Goal: Transaction & Acquisition: Book appointment/travel/reservation

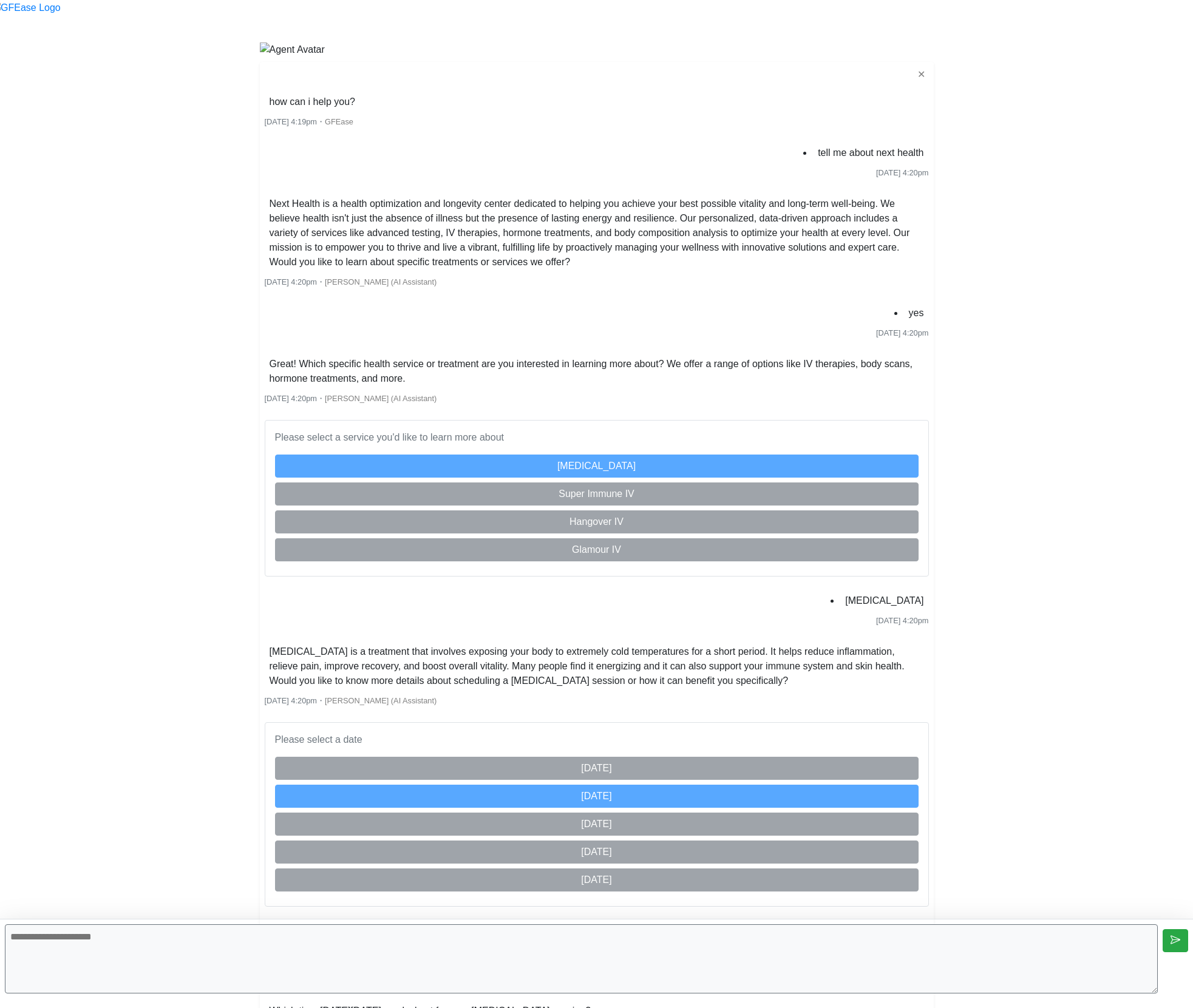
scroll to position [1276, 0]
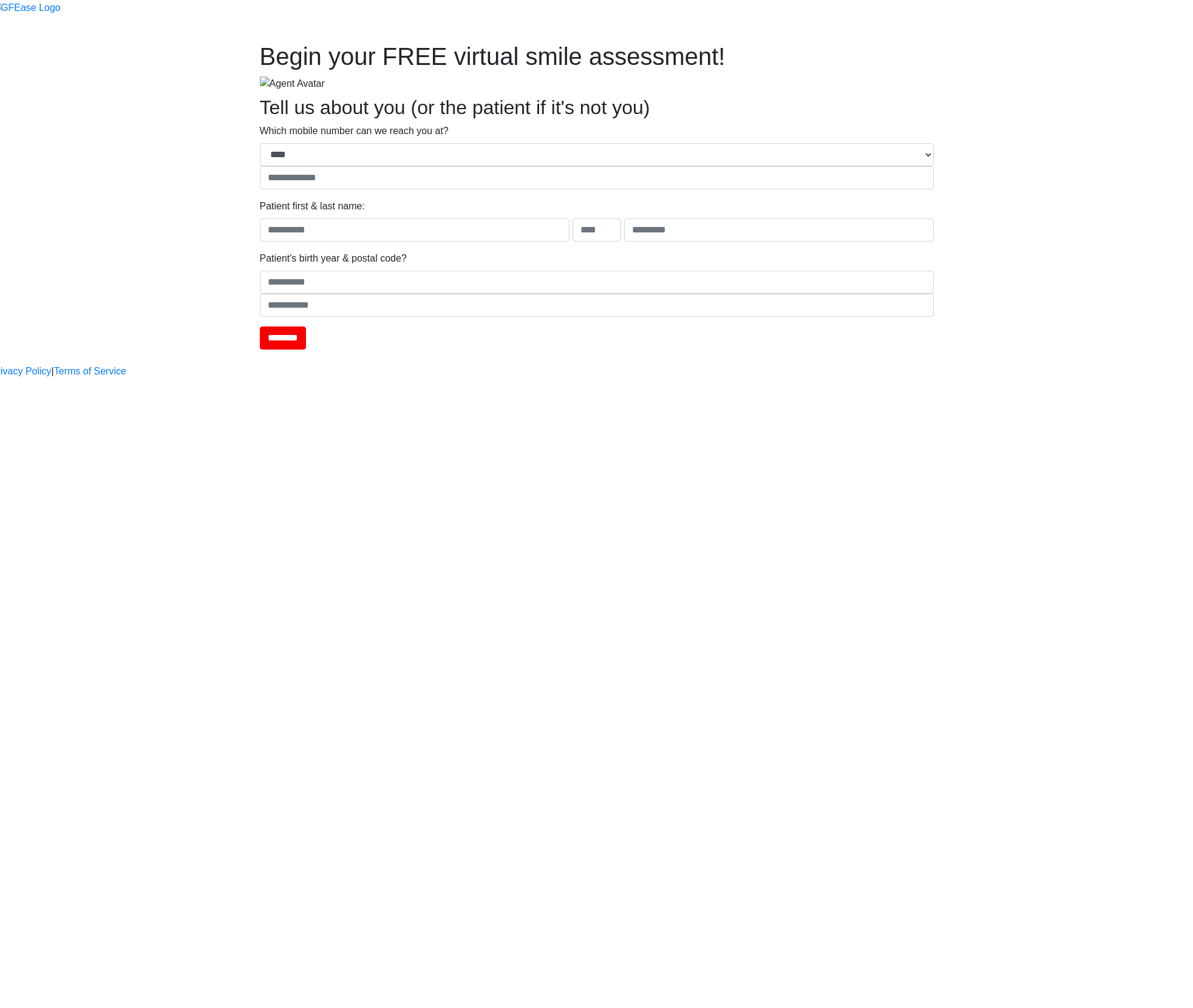
type input "**********"
type input "****"
type input "*******"
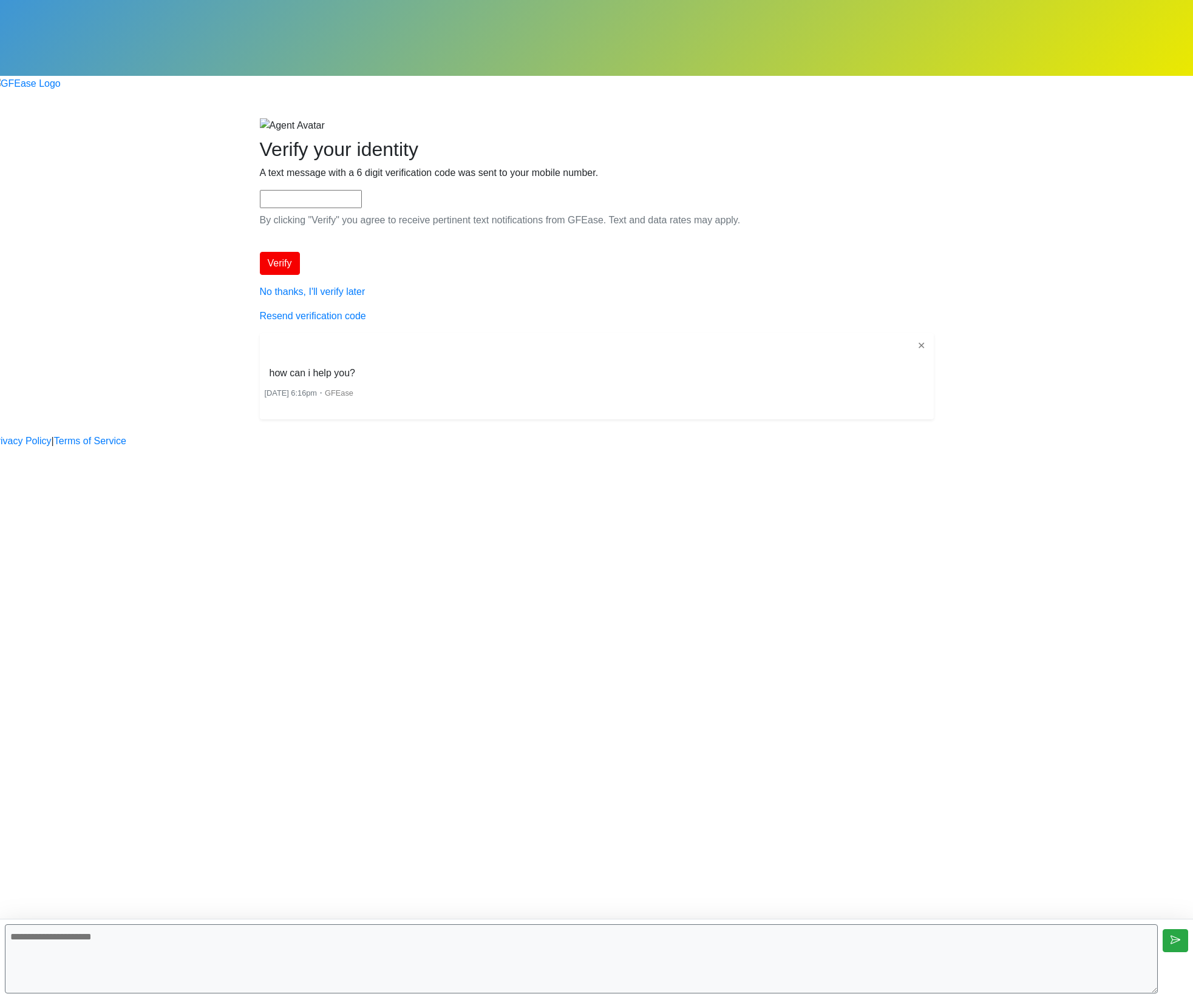
click at [553, 955] on textarea at bounding box center [581, 959] width 1153 height 69
click at [1082, 948] on textarea at bounding box center [581, 959] width 1153 height 69
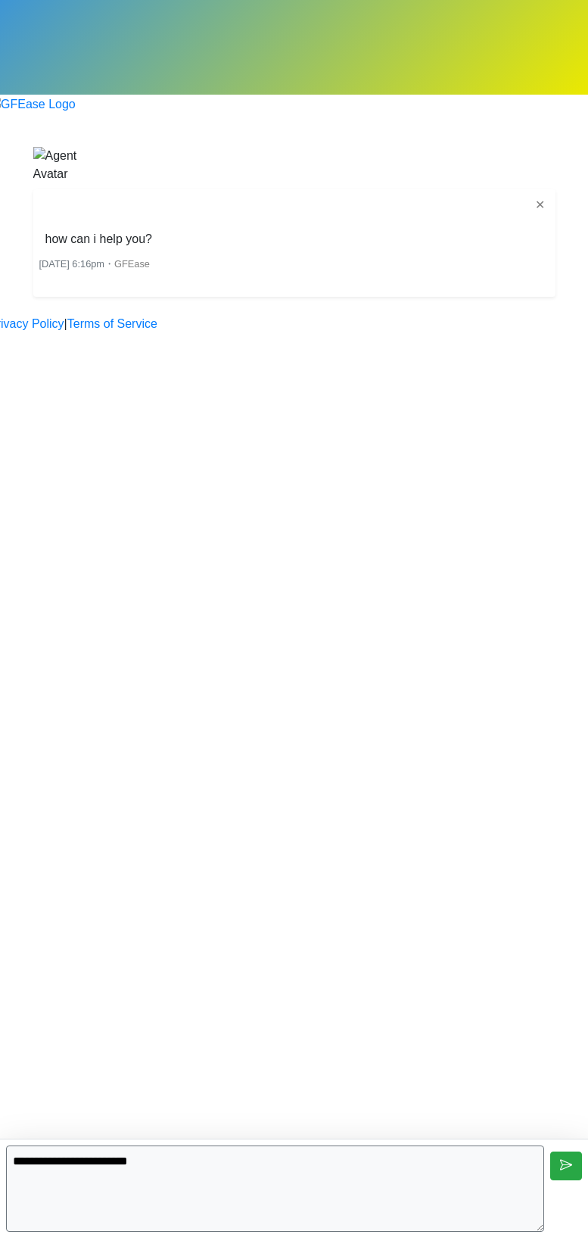
type textarea "**********"
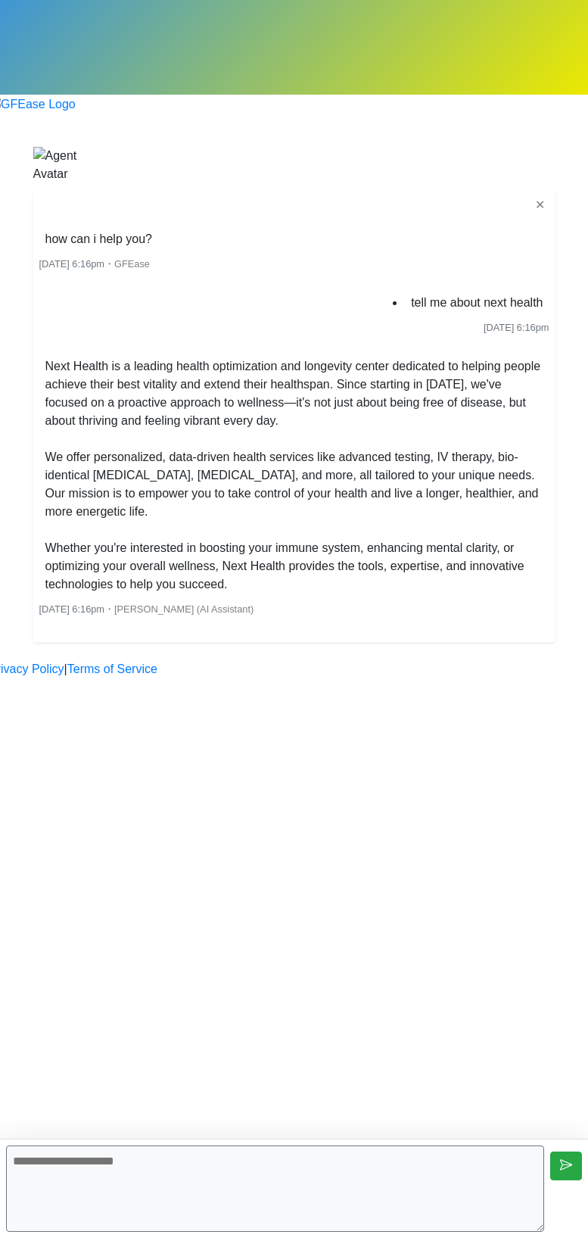
click at [343, 1188] on textarea at bounding box center [275, 1188] width 538 height 86
click at [346, 1198] on textarea at bounding box center [275, 1188] width 538 height 86
type textarea "**********"
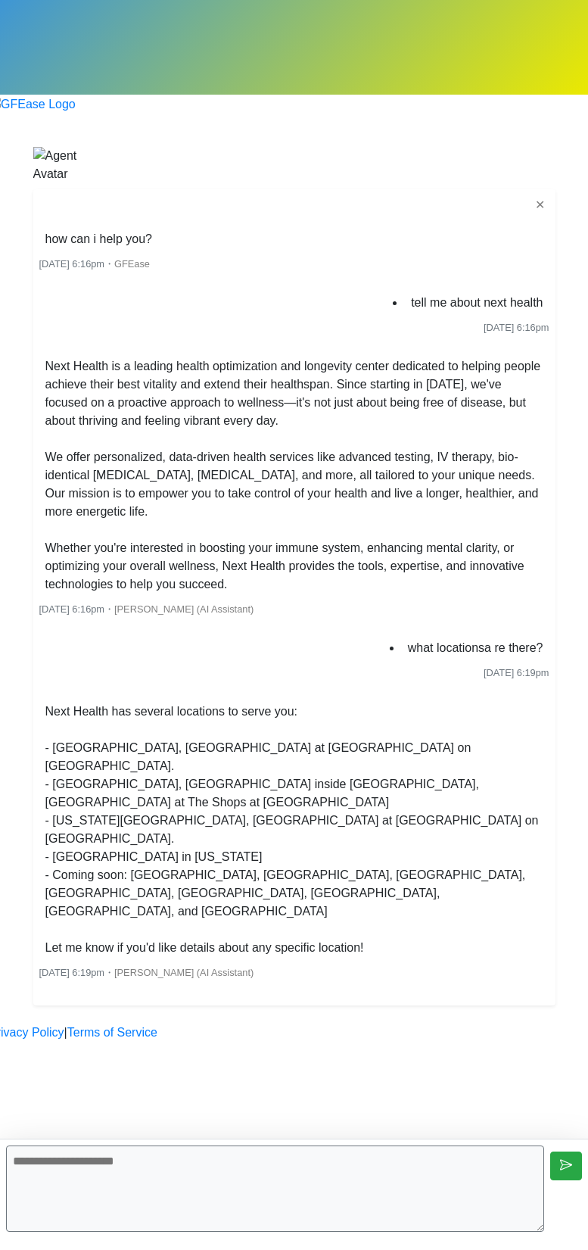
click at [167, 1207] on textarea at bounding box center [275, 1188] width 538 height 86
type textarea "**********"
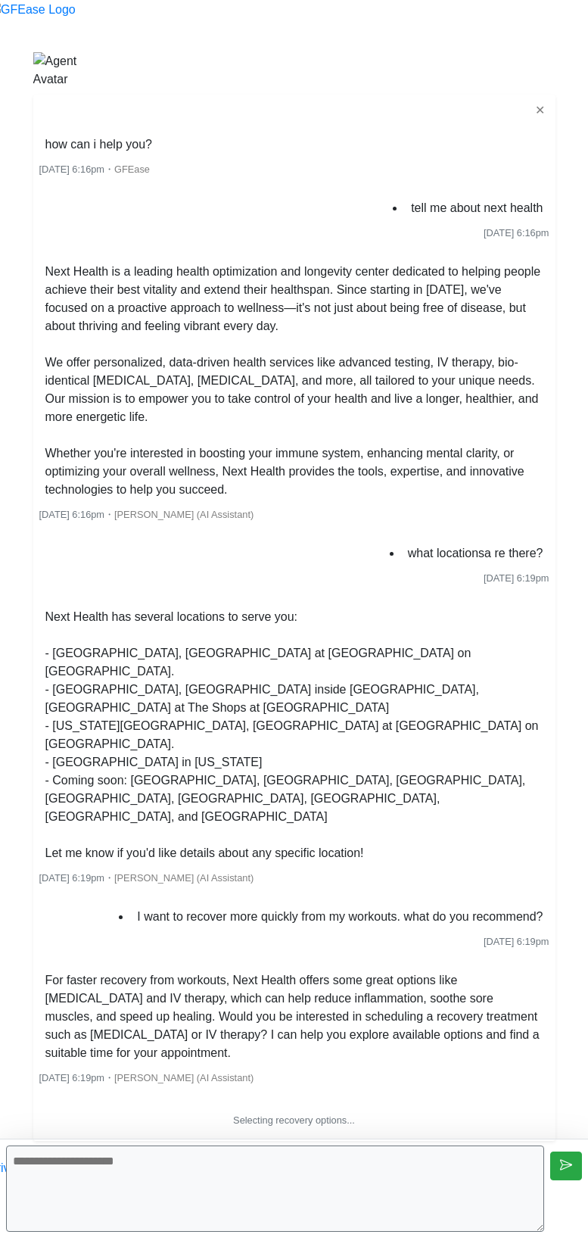
scroll to position [369, 0]
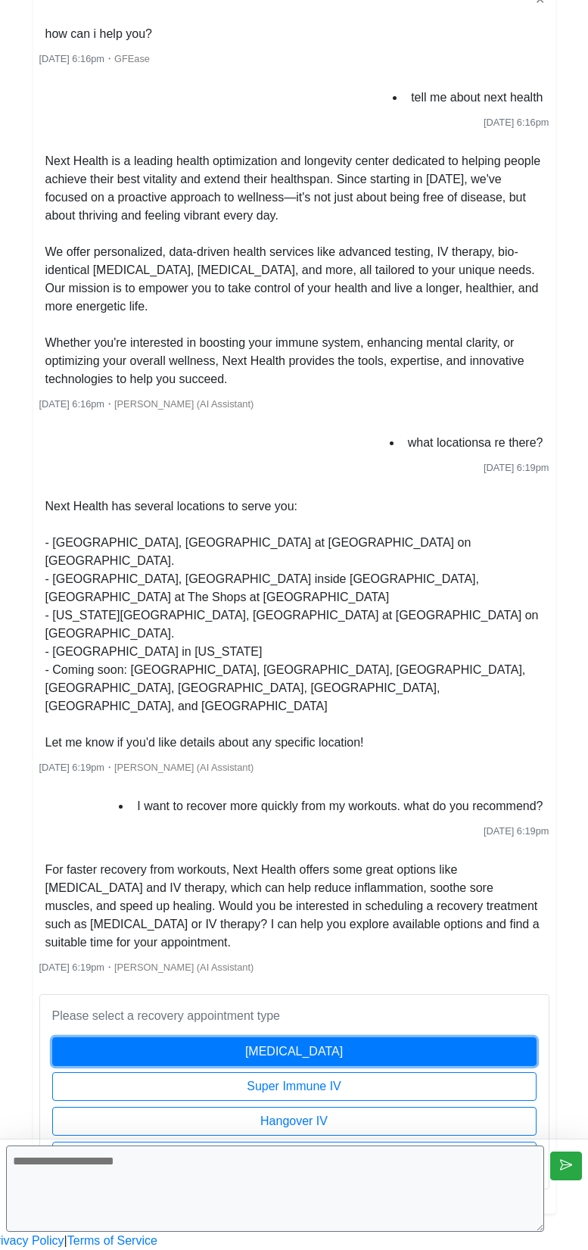
click at [354, 1037] on button "[MEDICAL_DATA]" at bounding box center [294, 1051] width 484 height 29
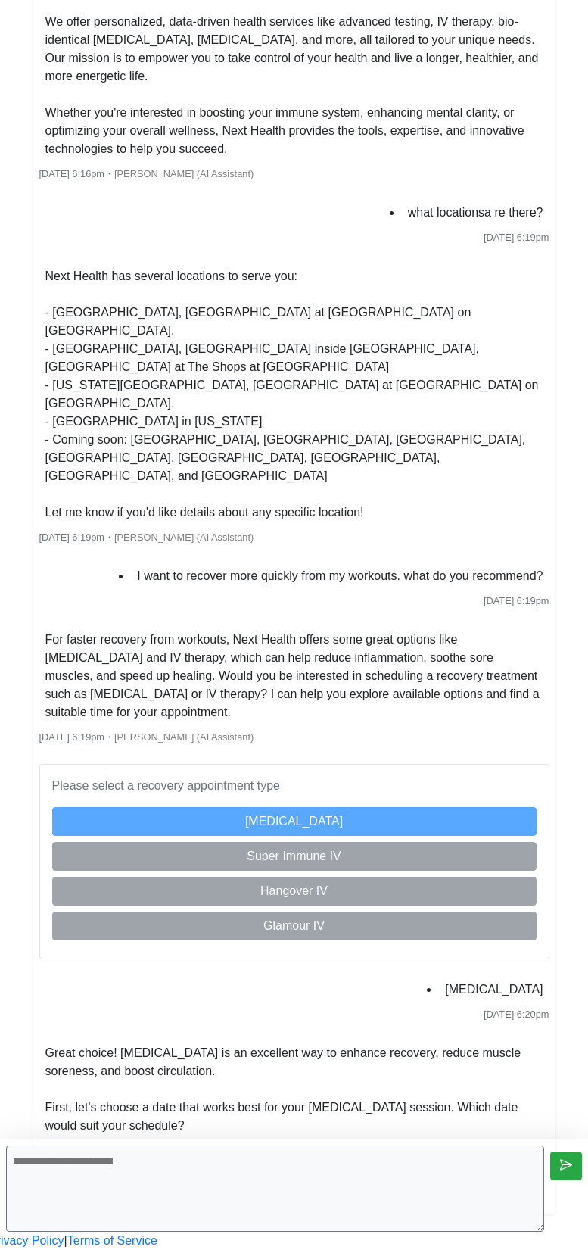
scroll to position [818, 0]
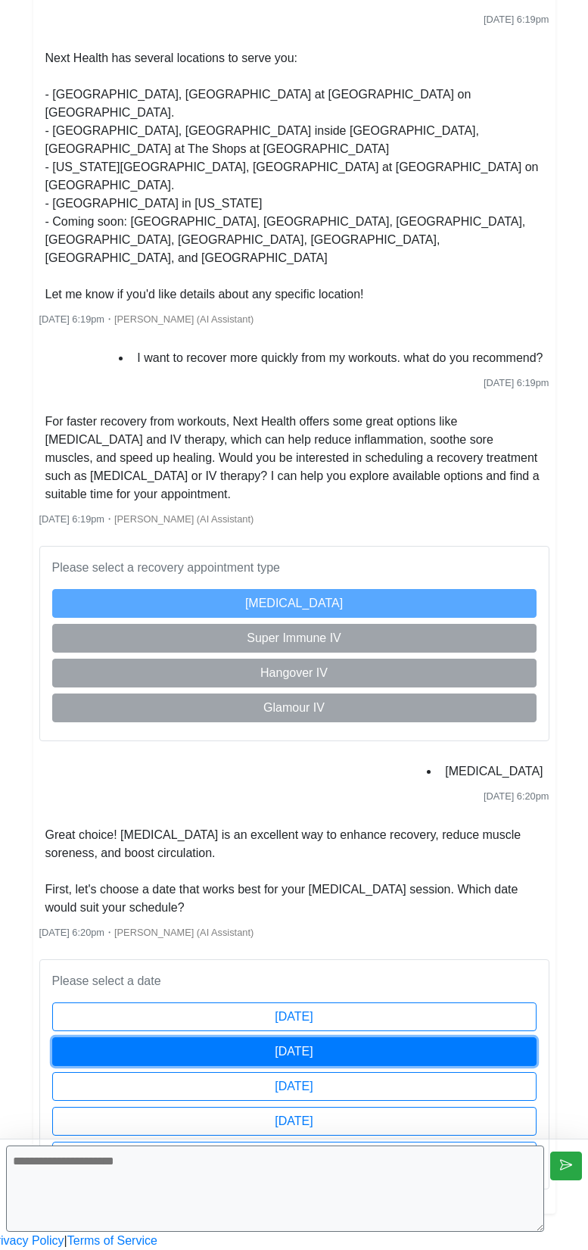
click at [431, 1037] on button "[DATE]" at bounding box center [294, 1051] width 484 height 29
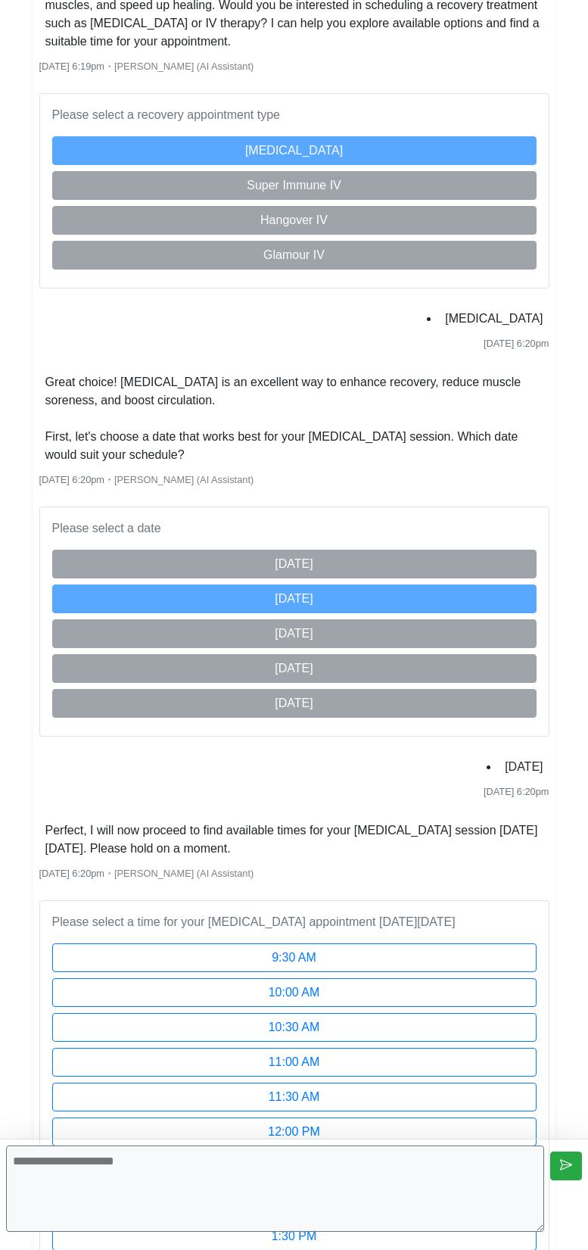
scroll to position [1561, 0]
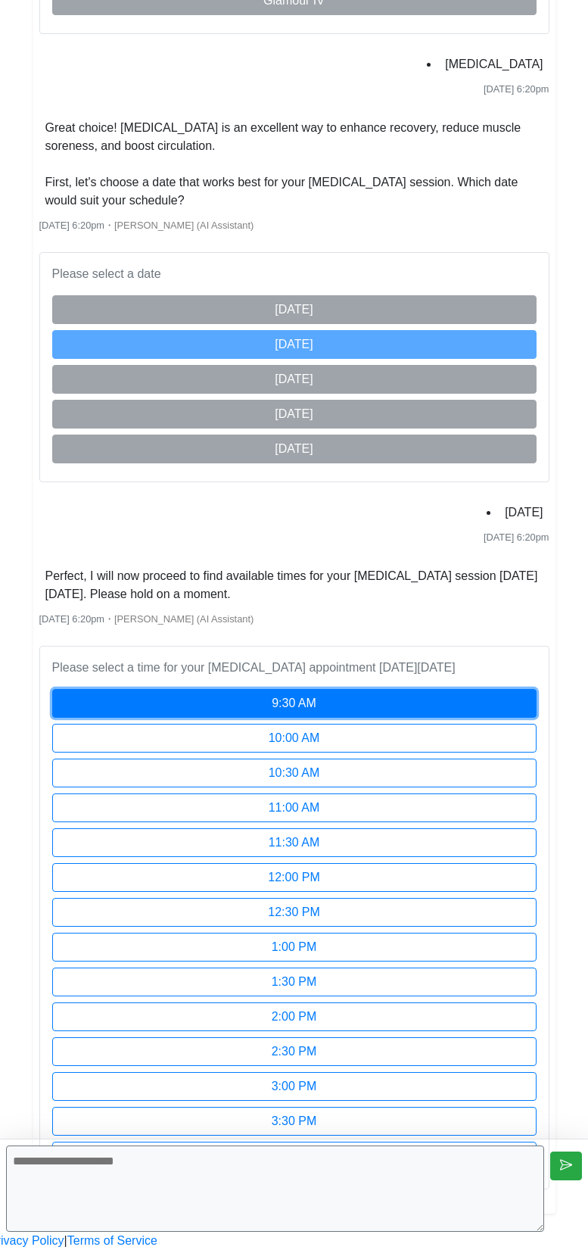
click at [456, 689] on button "9:30 AM" at bounding box center [294, 703] width 484 height 29
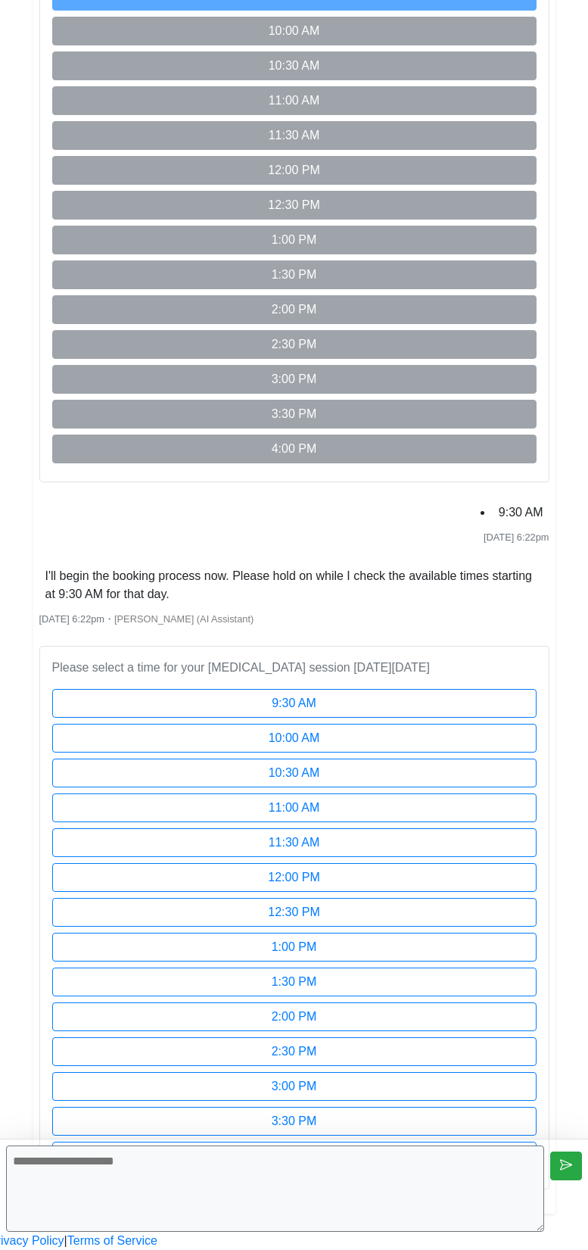
scroll to position [2220, 0]
click at [476, 646] on div "Please select a time for your cryotherapy session on Tuesday, August 19 9:30 AM…" at bounding box center [294, 918] width 510 height 544
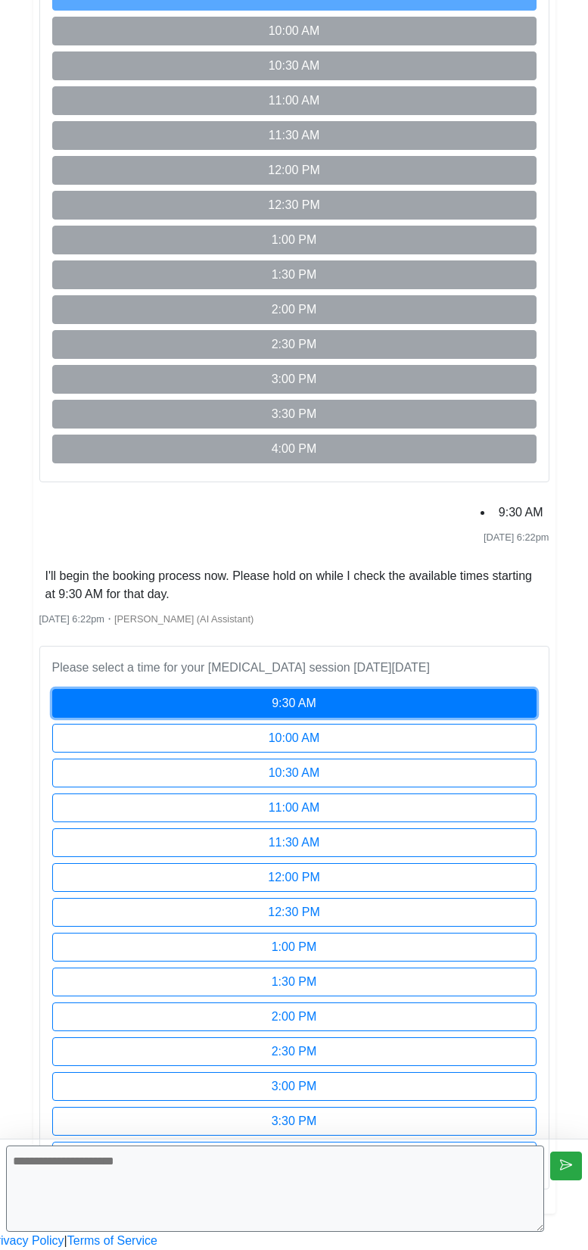
click at [397, 689] on button "9:30 AM" at bounding box center [294, 703] width 484 height 29
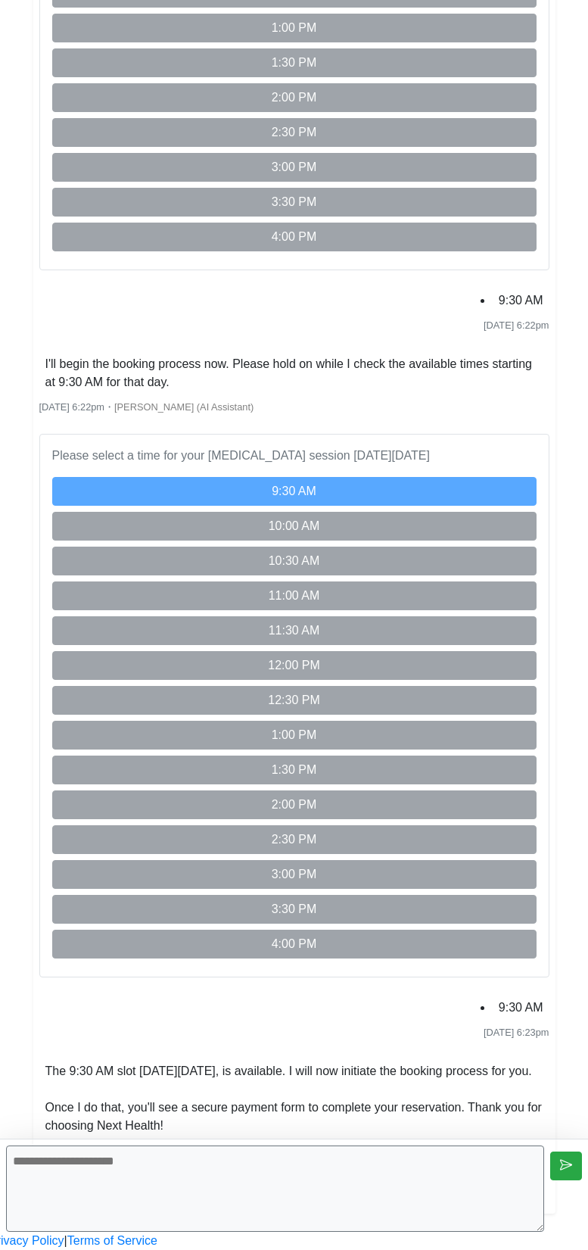
scroll to position [2516, 0]
click at [398, 1182] on textarea at bounding box center [275, 1188] width 538 height 86
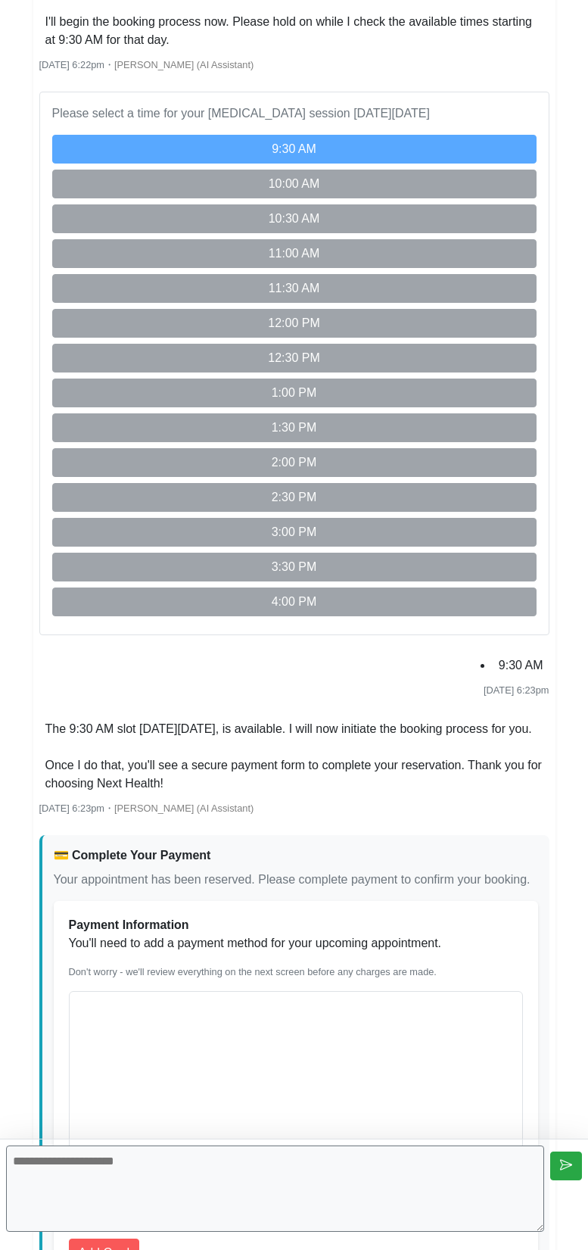
scroll to position [3002, 0]
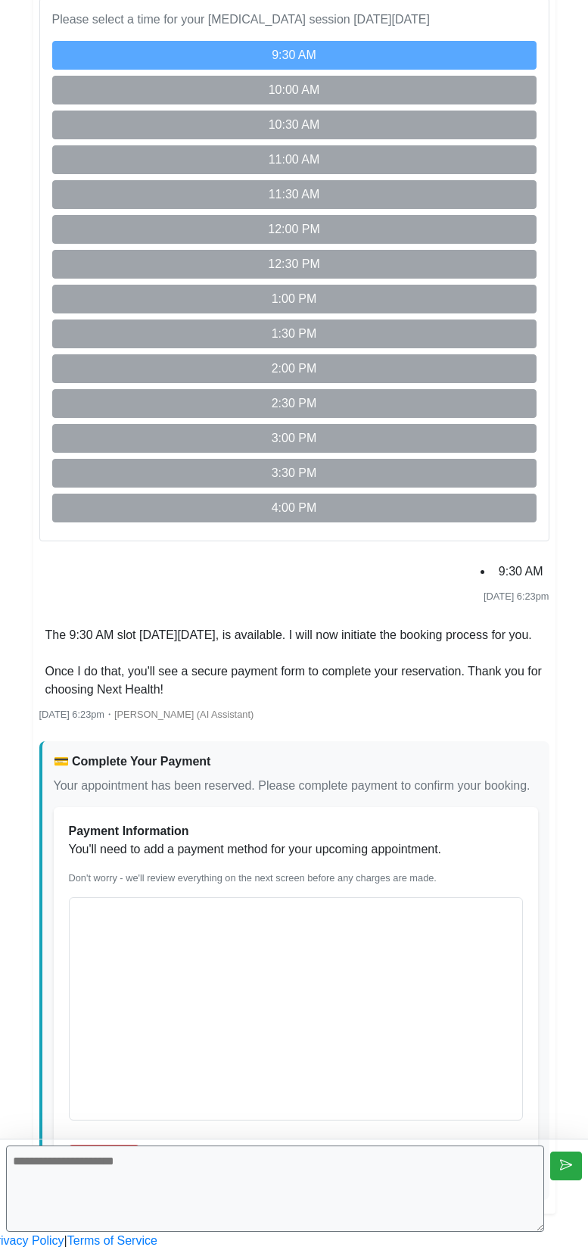
click at [226, 752] on div "💳 Complete Your Payment Your appointment has been reserved. Please complete pay…" at bounding box center [296, 773] width 484 height 42
click at [140, 1145] on button "Add Card" at bounding box center [104, 1159] width 71 height 29
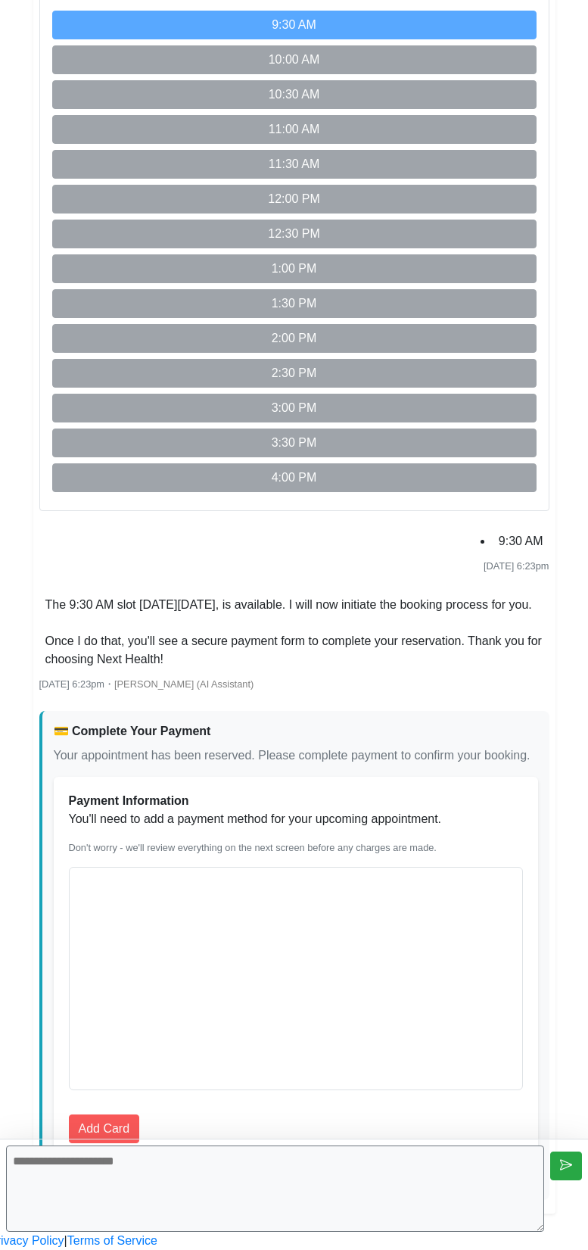
scroll to position [2753, 0]
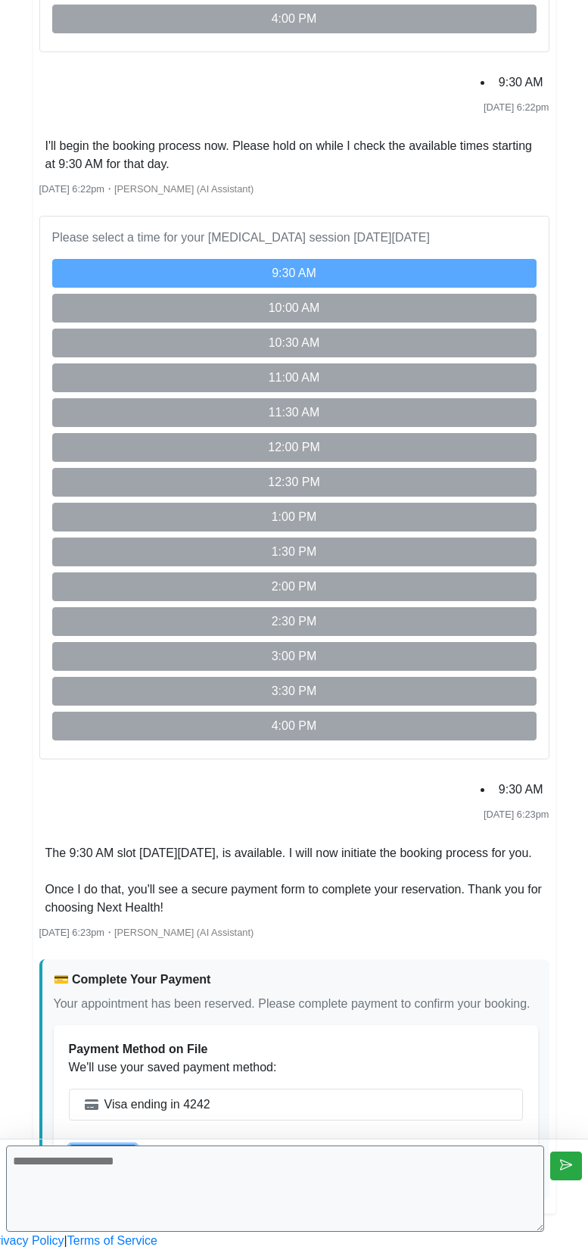
click at [137, 1145] on button "Continue" at bounding box center [103, 1159] width 68 height 29
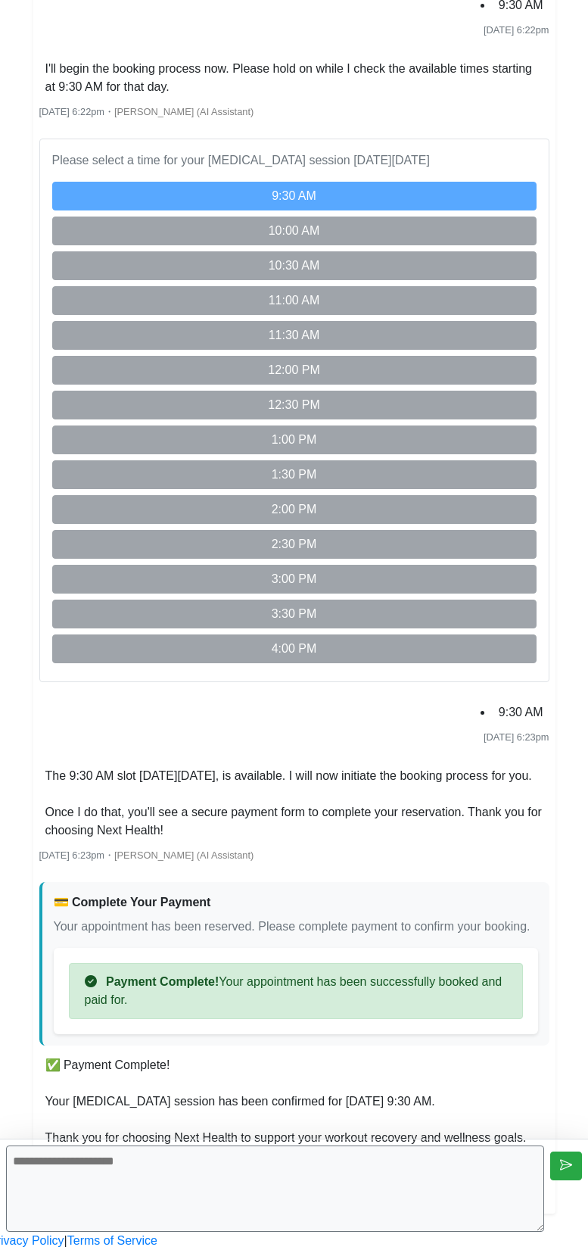
scroll to position [2902, 0]
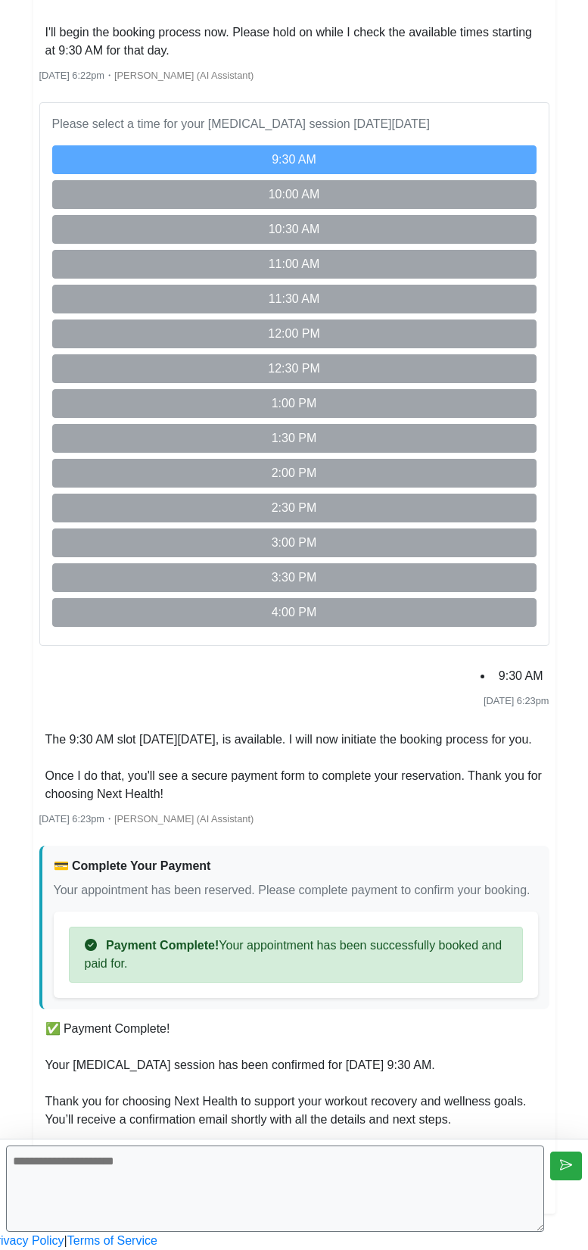
drag, startPoint x: 469, startPoint y: 1004, endPoint x: 114, endPoint y: 837, distance: 392.2
click at [114, 1017] on li "✅ Payment Complete! Your cryotherapy session has been confirmed for Tuesday, Au…" at bounding box center [294, 1092] width 510 height 151
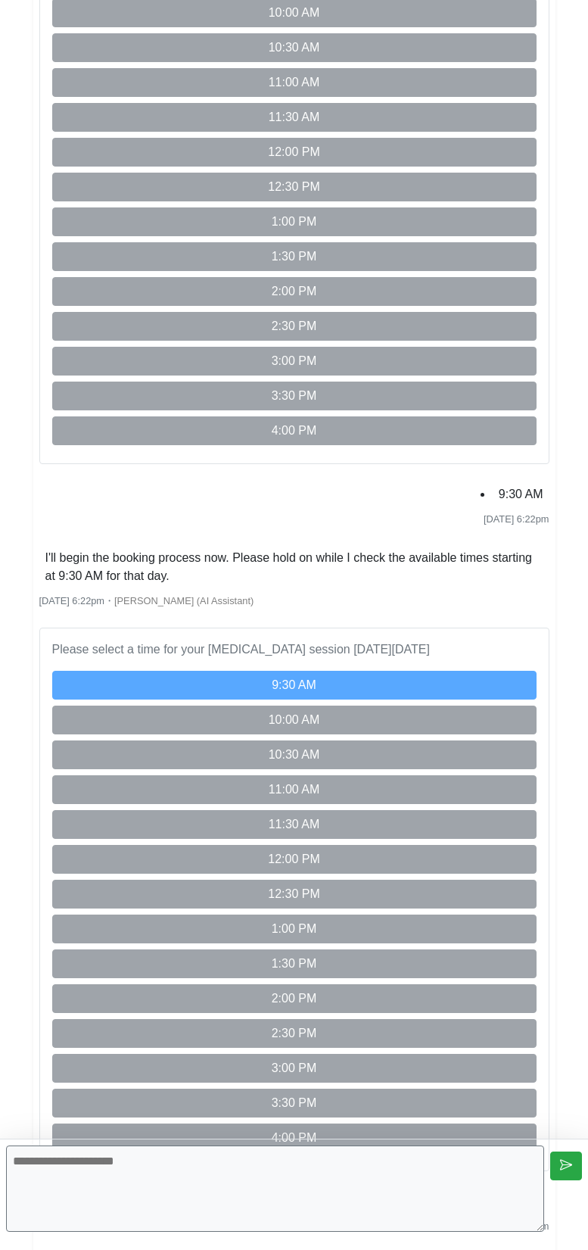
scroll to position [1986, 0]
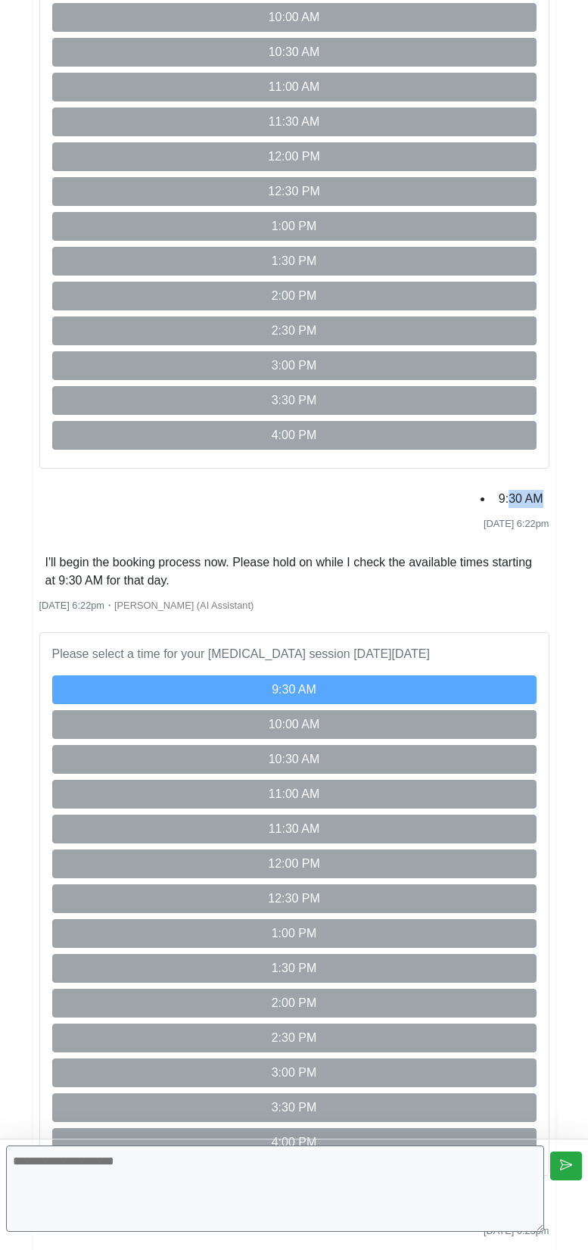
drag, startPoint x: 449, startPoint y: 636, endPoint x: 484, endPoint y: 636, distance: 35.6
click at [493, 511] on li "9:30 AM" at bounding box center [521, 499] width 57 height 24
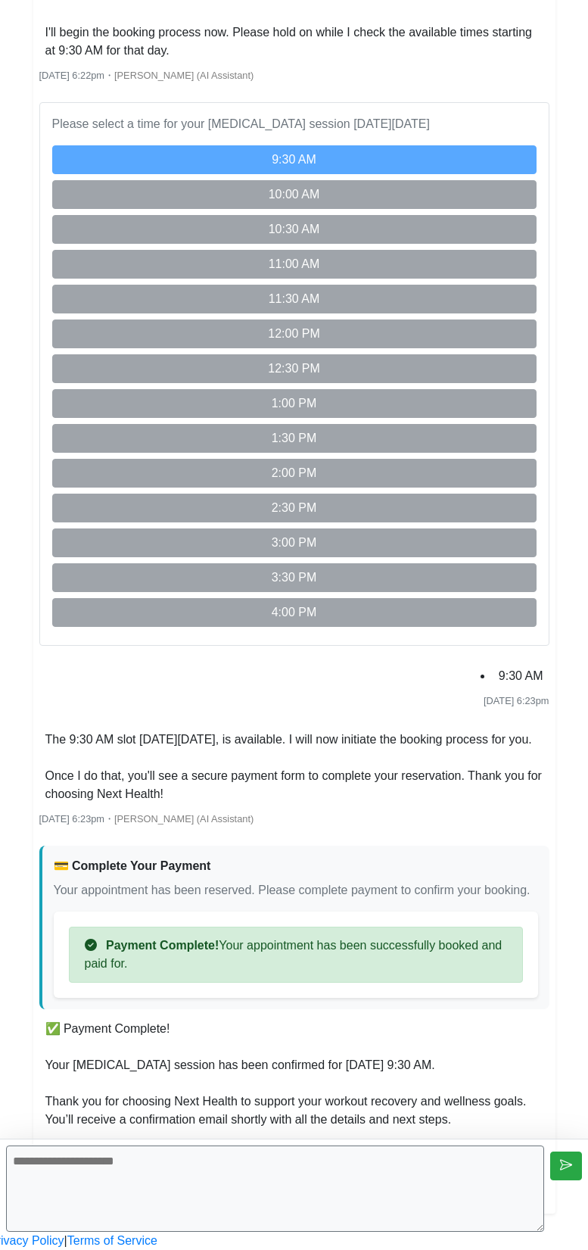
scroll to position [2902, 0]
